Goal: Transaction & Acquisition: Book appointment/travel/reservation

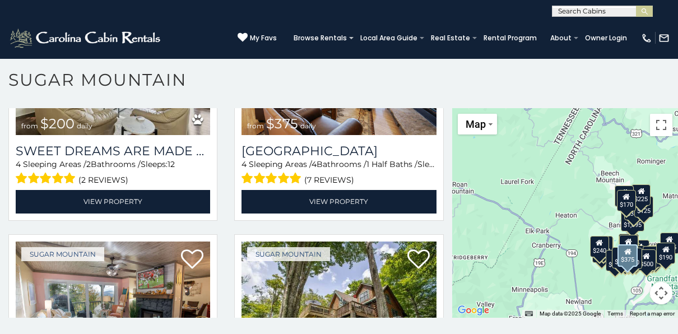
scroll to position [672, 0]
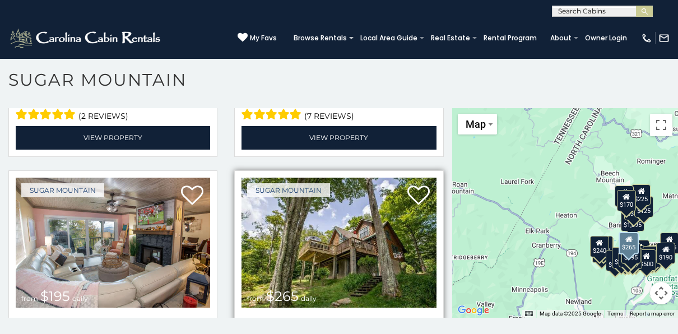
click at [326, 239] on img at bounding box center [338, 242] width 194 height 130
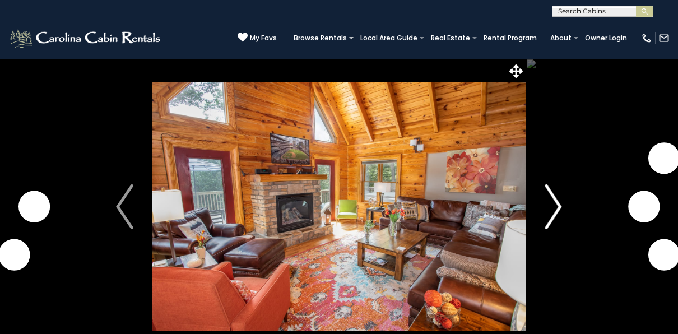
click at [560, 207] on img "Next" at bounding box center [552, 206] width 17 height 45
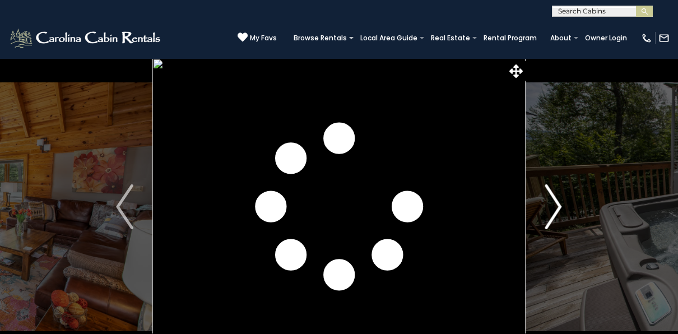
click at [560, 207] on img "Next" at bounding box center [552, 206] width 17 height 45
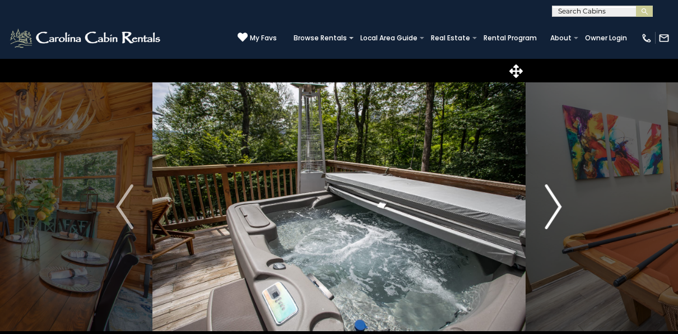
click at [560, 207] on img "Next" at bounding box center [552, 206] width 17 height 45
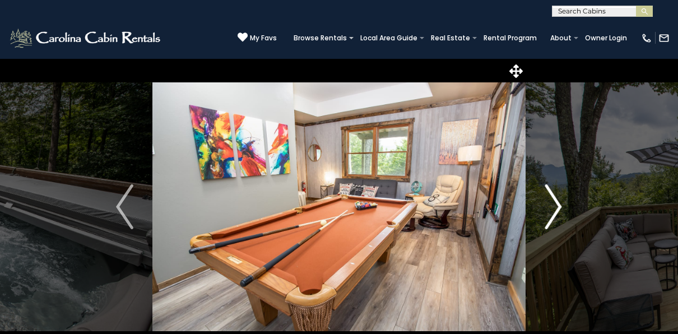
click at [560, 207] on img "Next" at bounding box center [552, 206] width 17 height 45
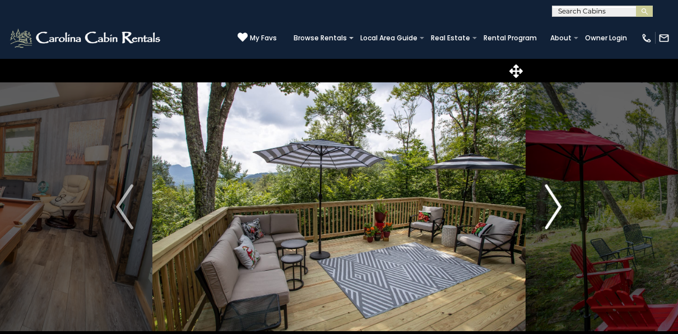
click at [560, 207] on img "Next" at bounding box center [552, 206] width 17 height 45
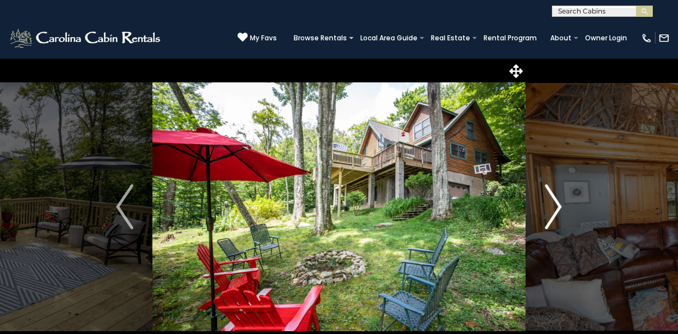
click at [552, 196] on img "Next" at bounding box center [552, 206] width 17 height 45
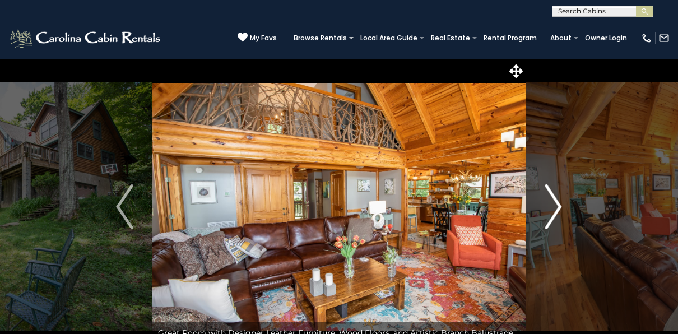
click at [552, 196] on img "Next" at bounding box center [552, 206] width 17 height 45
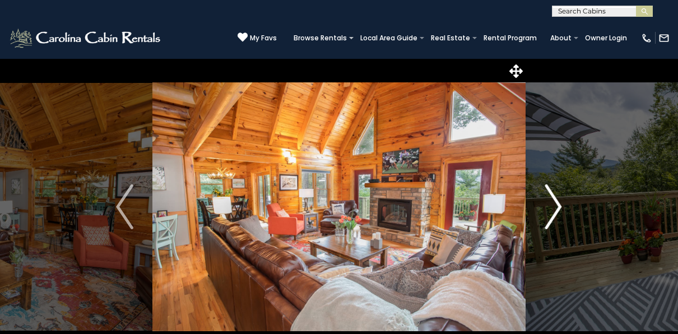
click at [552, 196] on img "Next" at bounding box center [552, 206] width 17 height 45
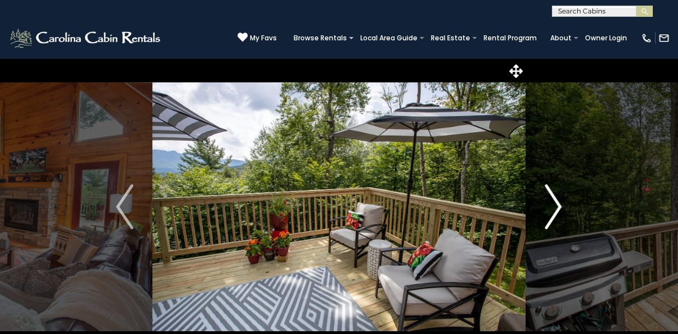
click at [552, 196] on img "Next" at bounding box center [552, 206] width 17 height 45
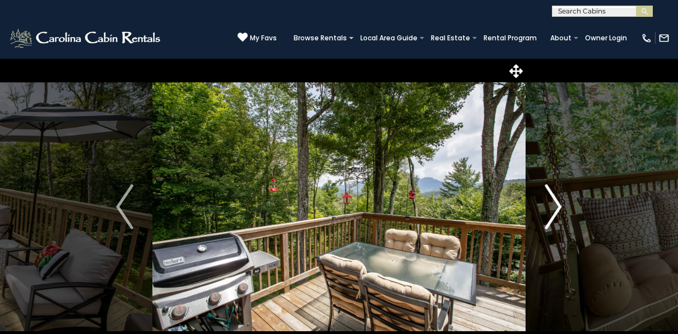
click at [553, 190] on img "Next" at bounding box center [552, 206] width 17 height 45
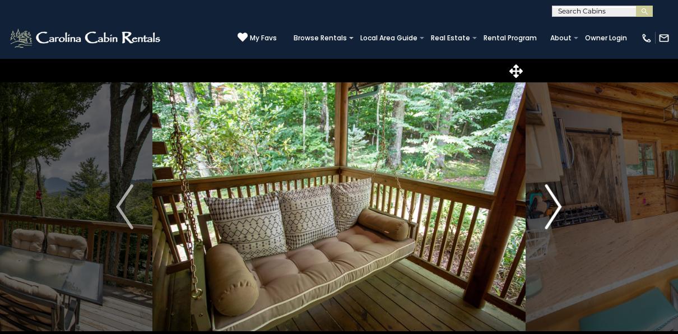
click at [553, 190] on img "Next" at bounding box center [552, 206] width 17 height 45
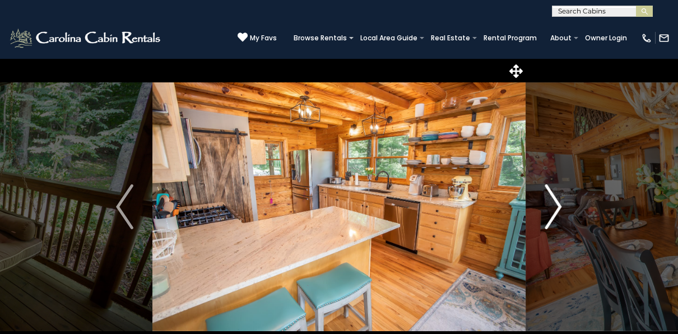
click at [553, 190] on img "Next" at bounding box center [552, 206] width 17 height 45
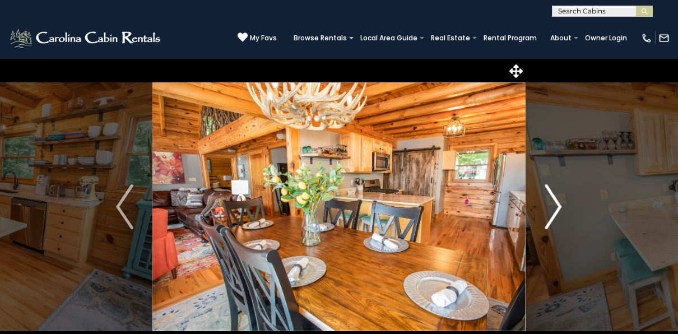
click at [553, 190] on img "Next" at bounding box center [552, 206] width 17 height 45
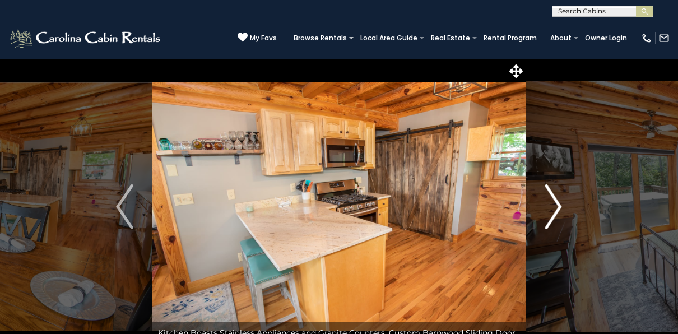
click at [565, 202] on button "Next" at bounding box center [553, 206] width 56 height 297
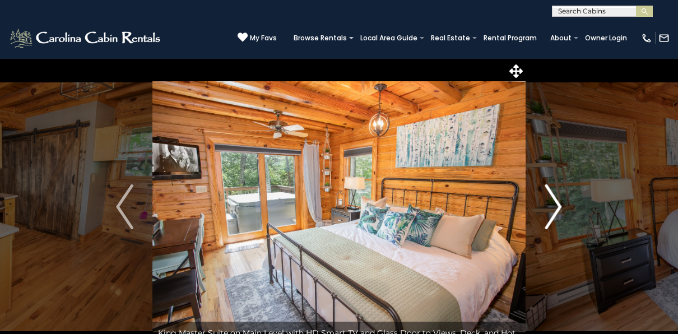
click at [564, 202] on button "Next" at bounding box center [553, 206] width 56 height 297
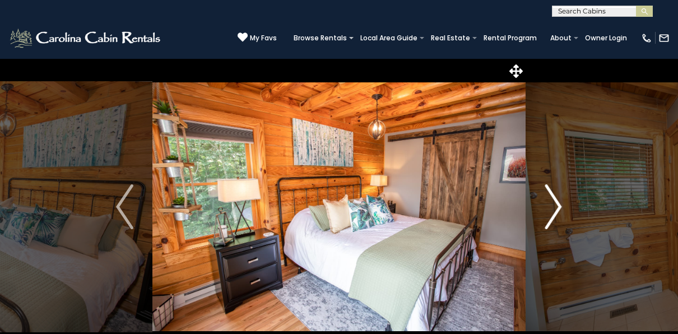
drag, startPoint x: 553, startPoint y: 217, endPoint x: 552, endPoint y: 211, distance: 6.3
click at [553, 217] on img "Next" at bounding box center [552, 206] width 17 height 45
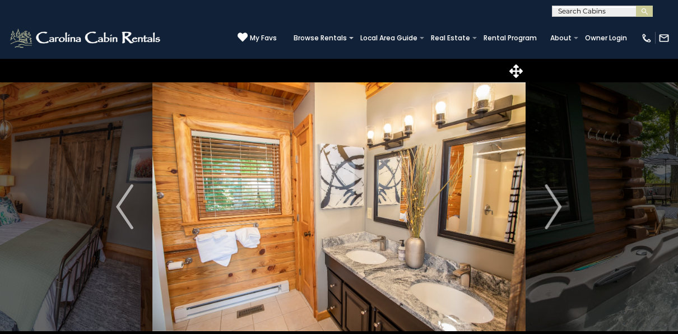
click at [98, 63] on button "Previous" at bounding box center [125, 206] width 56 height 297
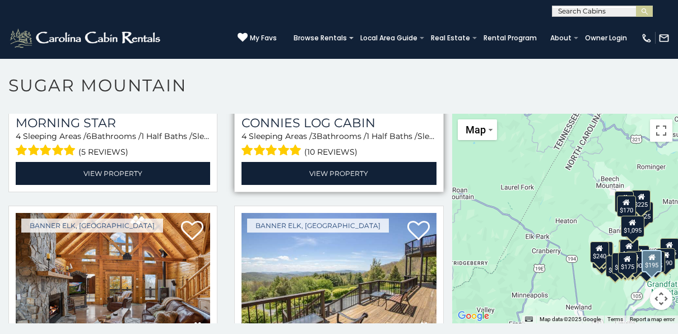
scroll to position [1848, 0]
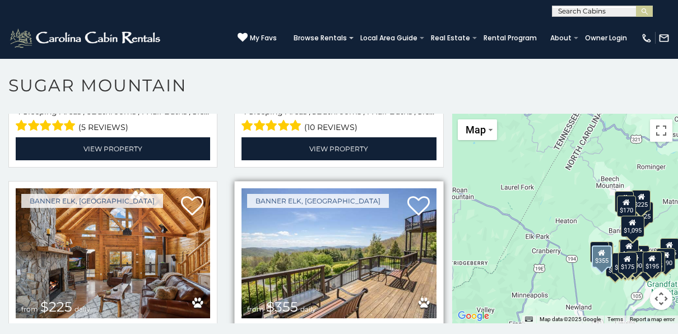
click at [328, 228] on img at bounding box center [338, 253] width 194 height 130
